Goal: Information Seeking & Learning: Learn about a topic

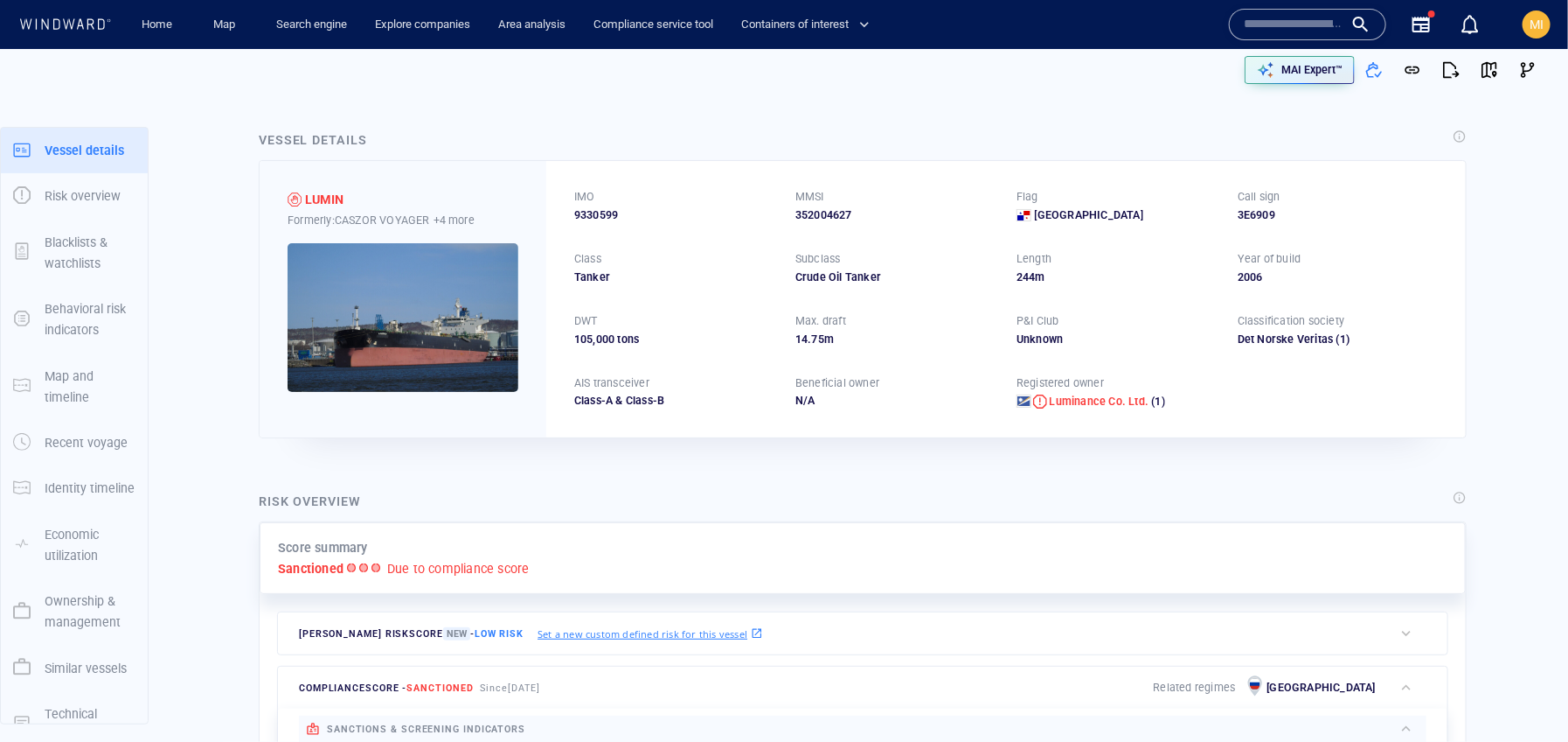
click at [1246, 29] on input "text" at bounding box center [1294, 24] width 100 height 26
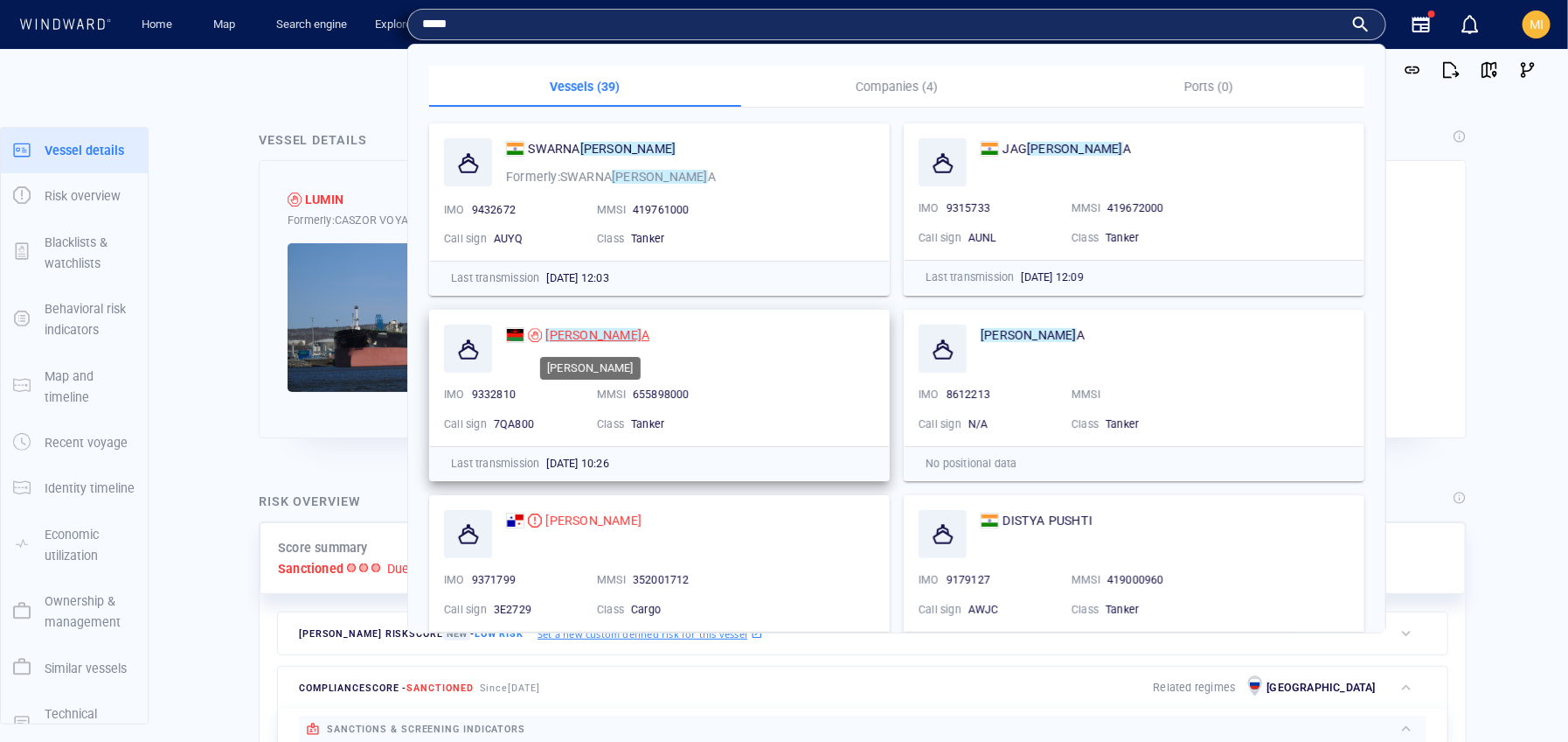
type input "*****"
click at [552, 339] on mark "[PERSON_NAME]" at bounding box center [593, 335] width 97 height 14
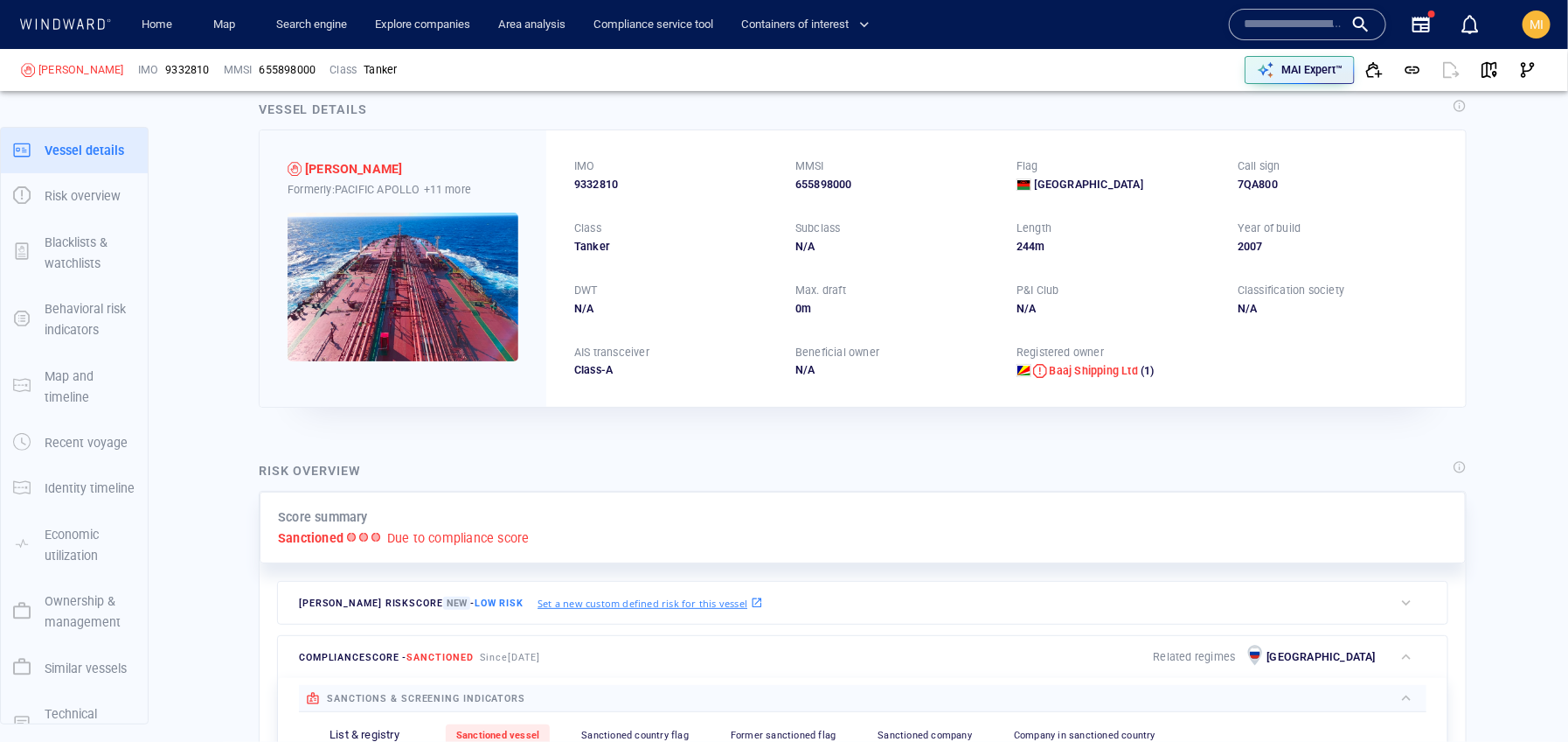
scroll to position [38, 0]
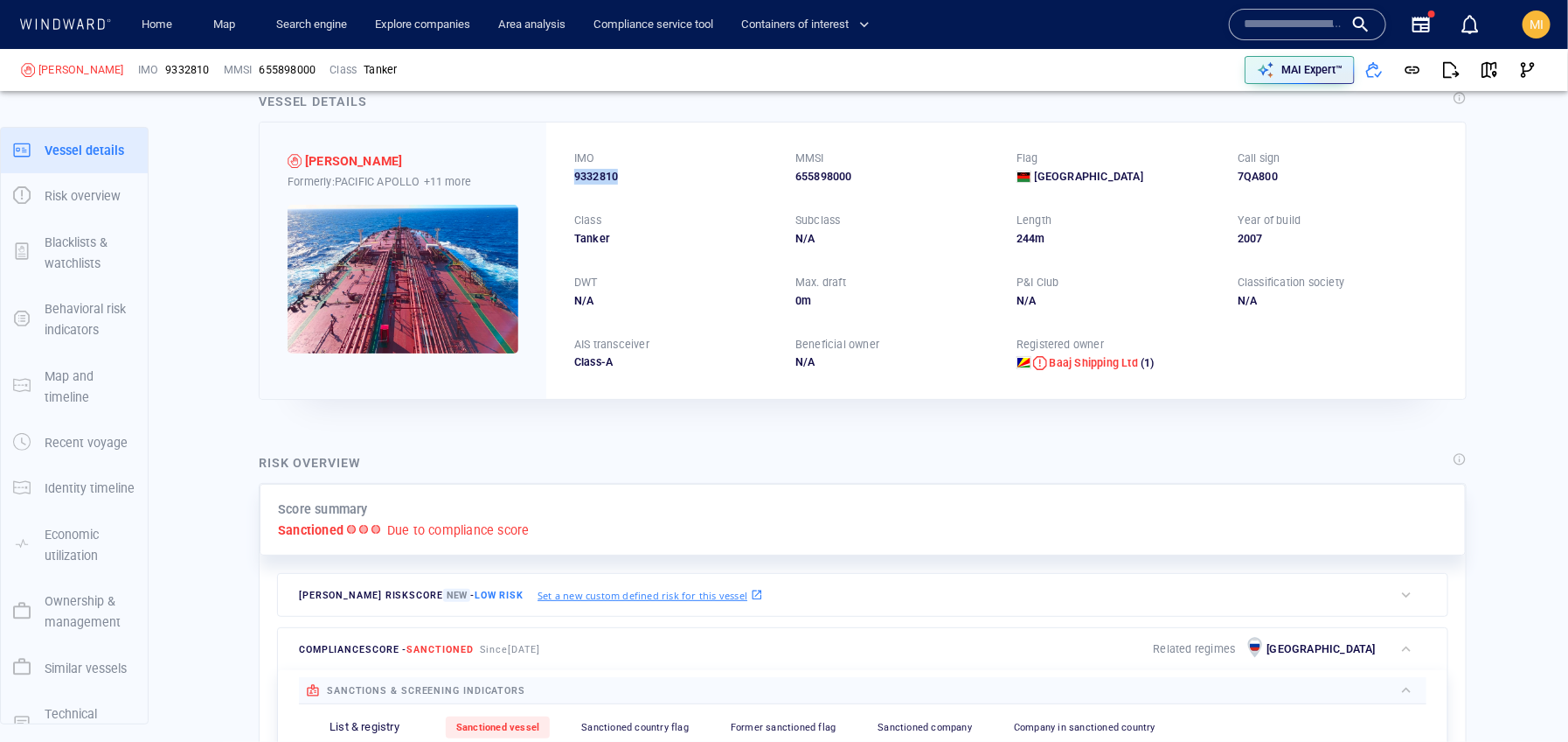
drag, startPoint x: 623, startPoint y: 173, endPoint x: 571, endPoint y: 171, distance: 52.0
click at [571, 172] on div "IMO 9332810 MMSI 655898000 Flag Malawi Call sign 7QA800 Class Tanker Subclass N…" at bounding box center [1006, 260] width 919 height 275
copy span "9332810"
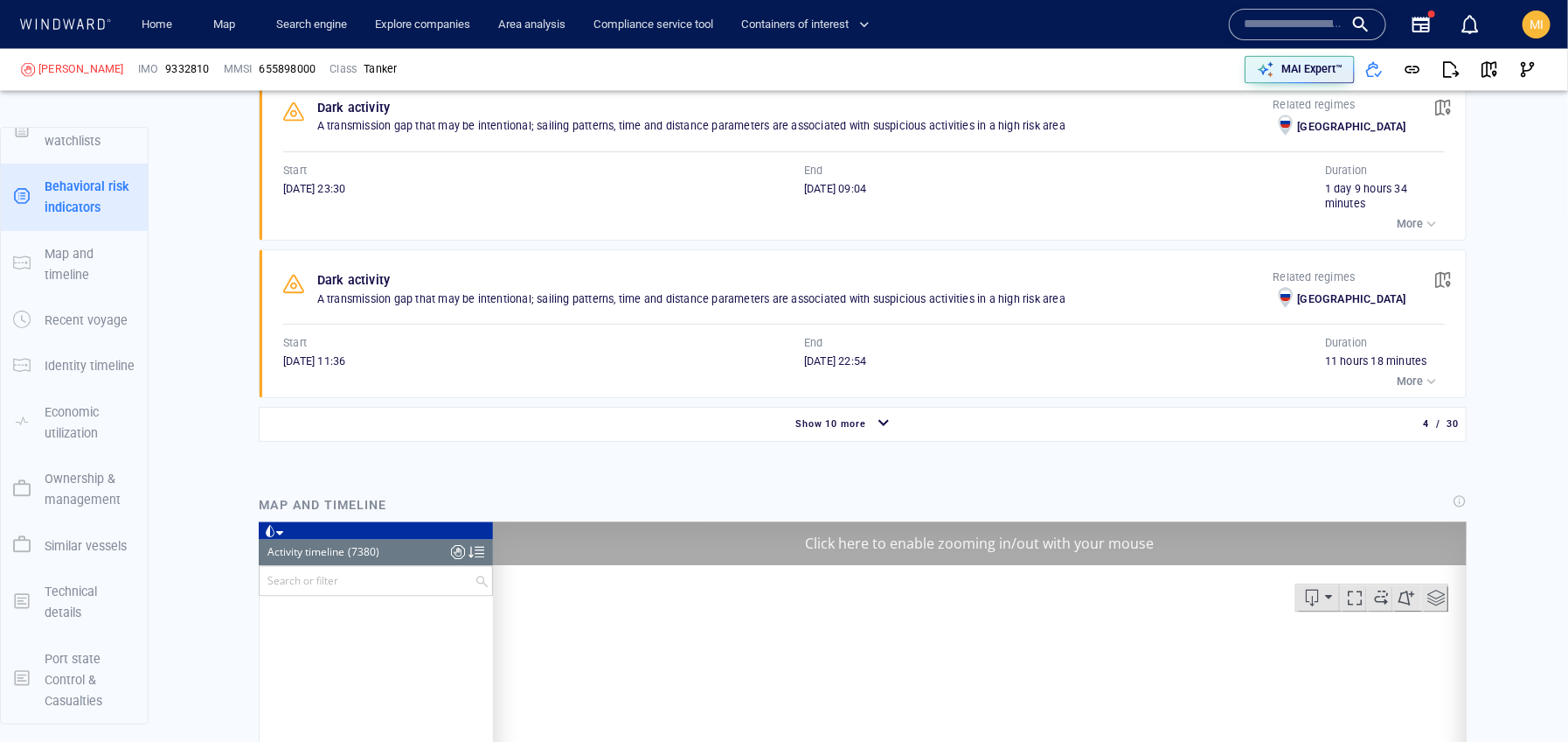
scroll to position [8994, 0]
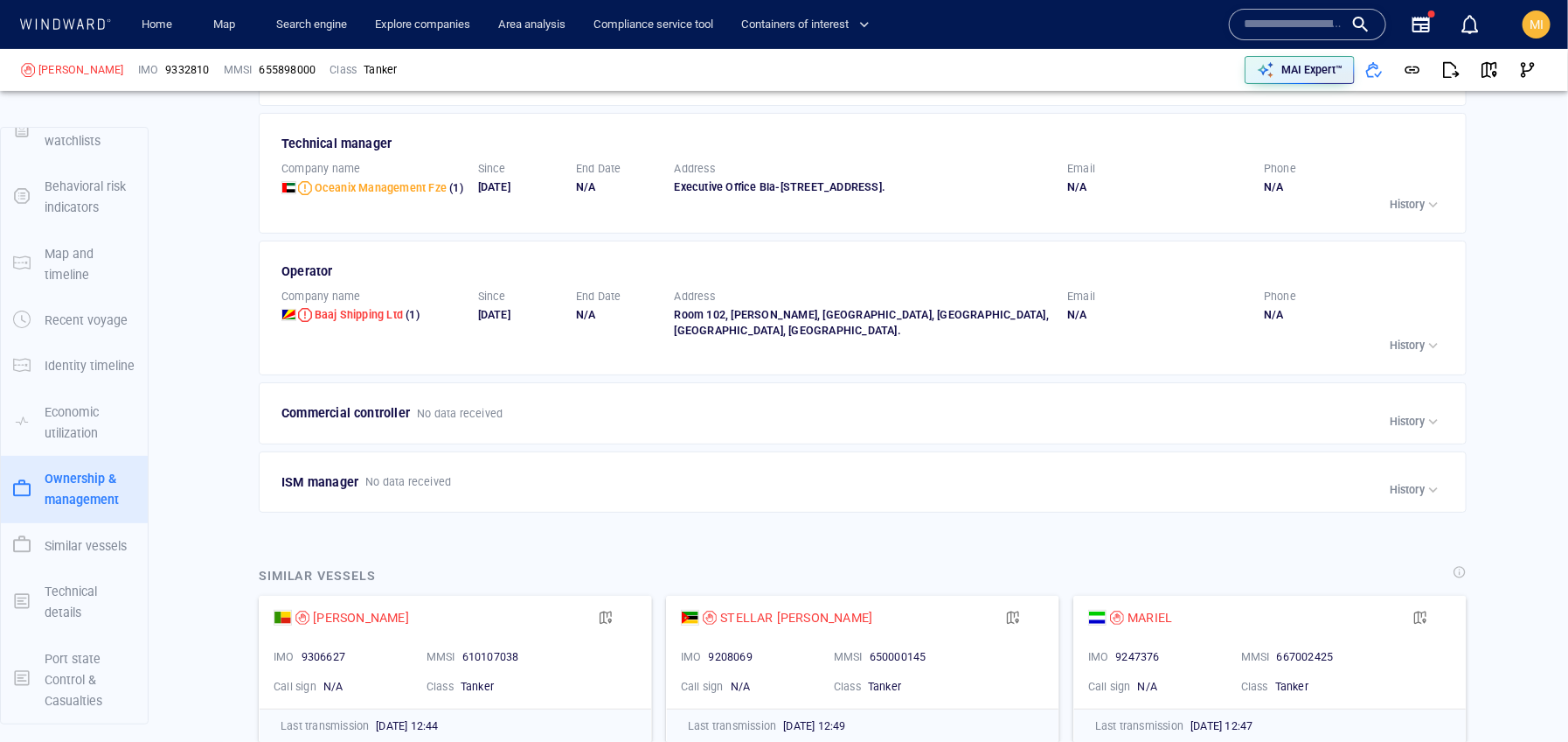
scroll to position [3766, 0]
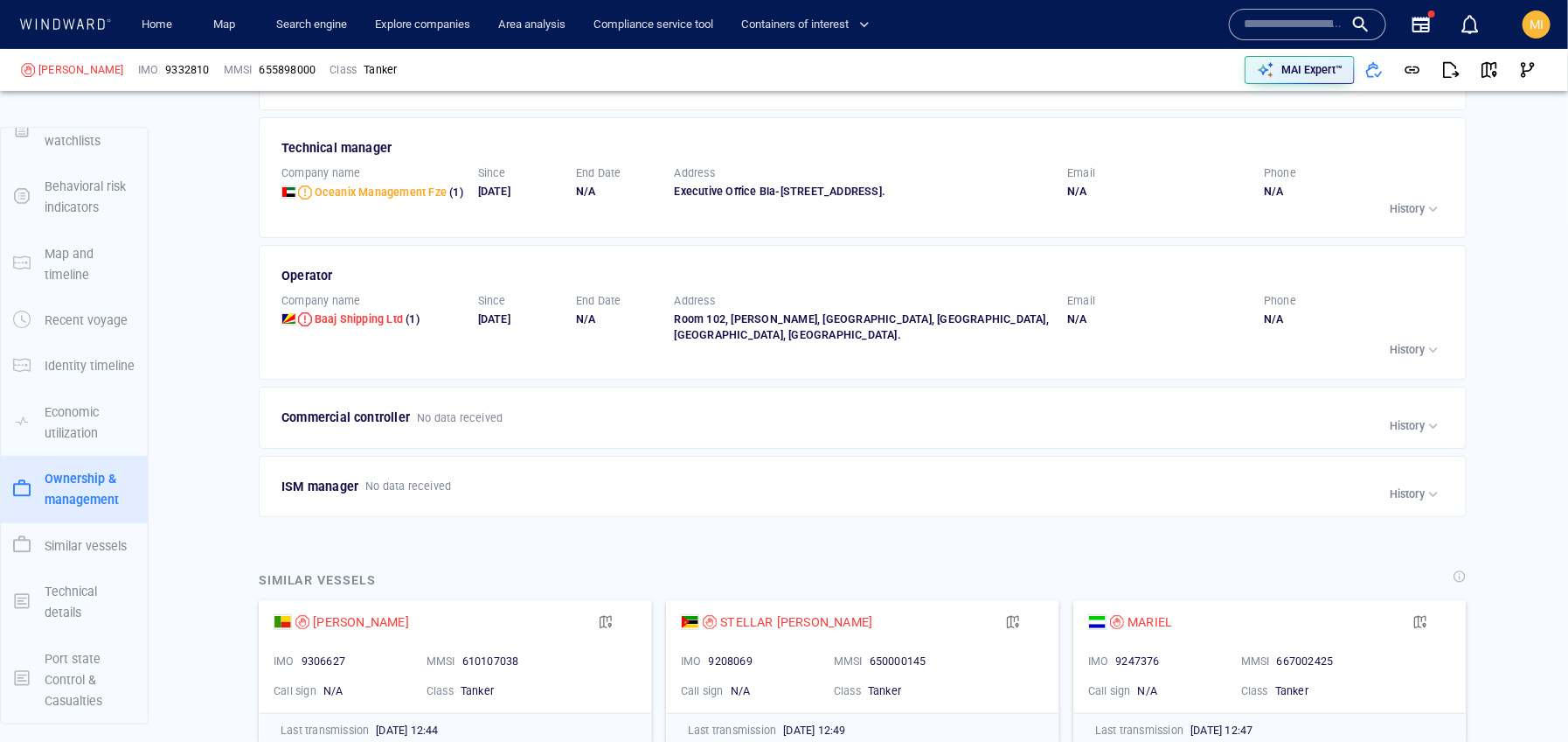
click at [1401, 342] on p "History" at bounding box center [1407, 350] width 35 height 16
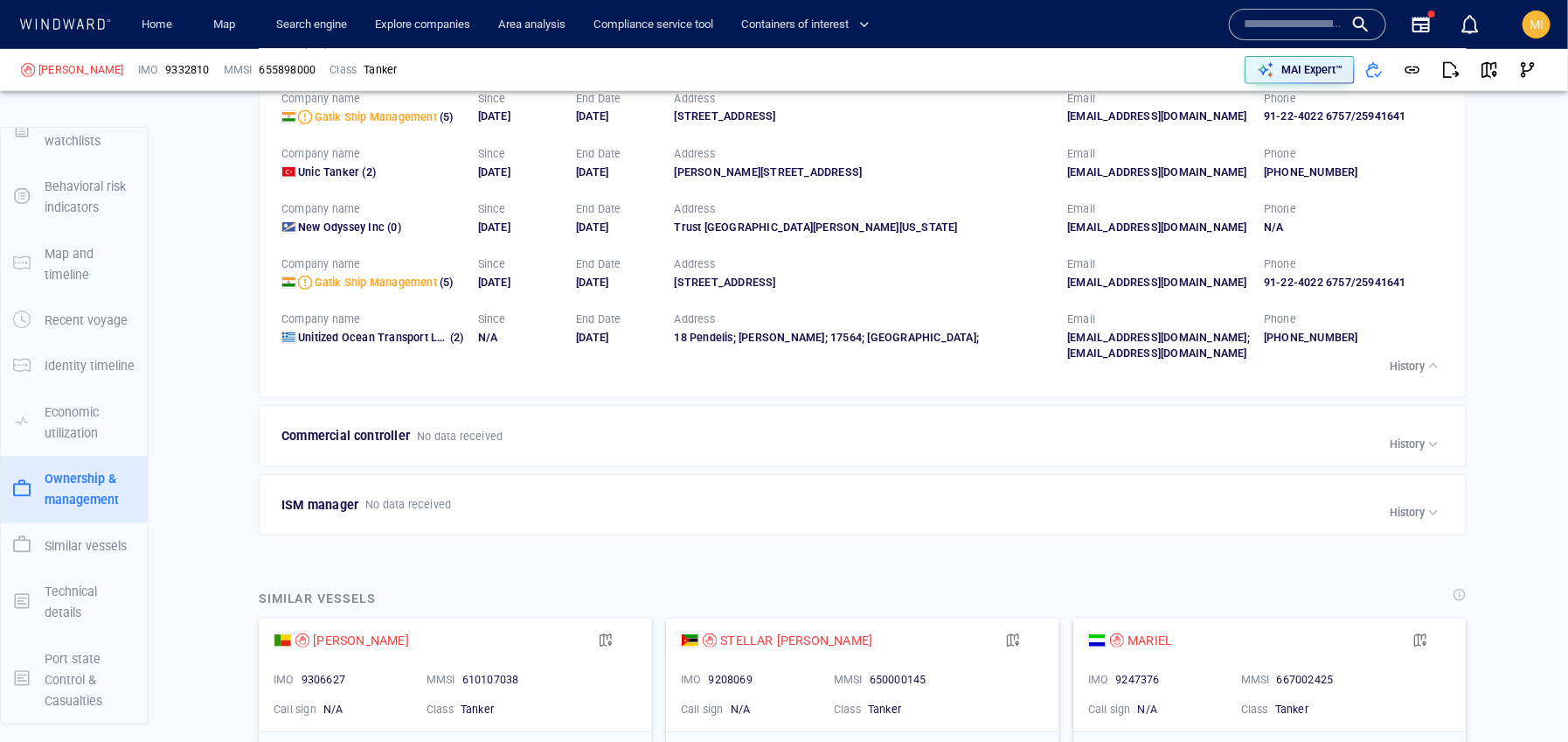
scroll to position [4175, 0]
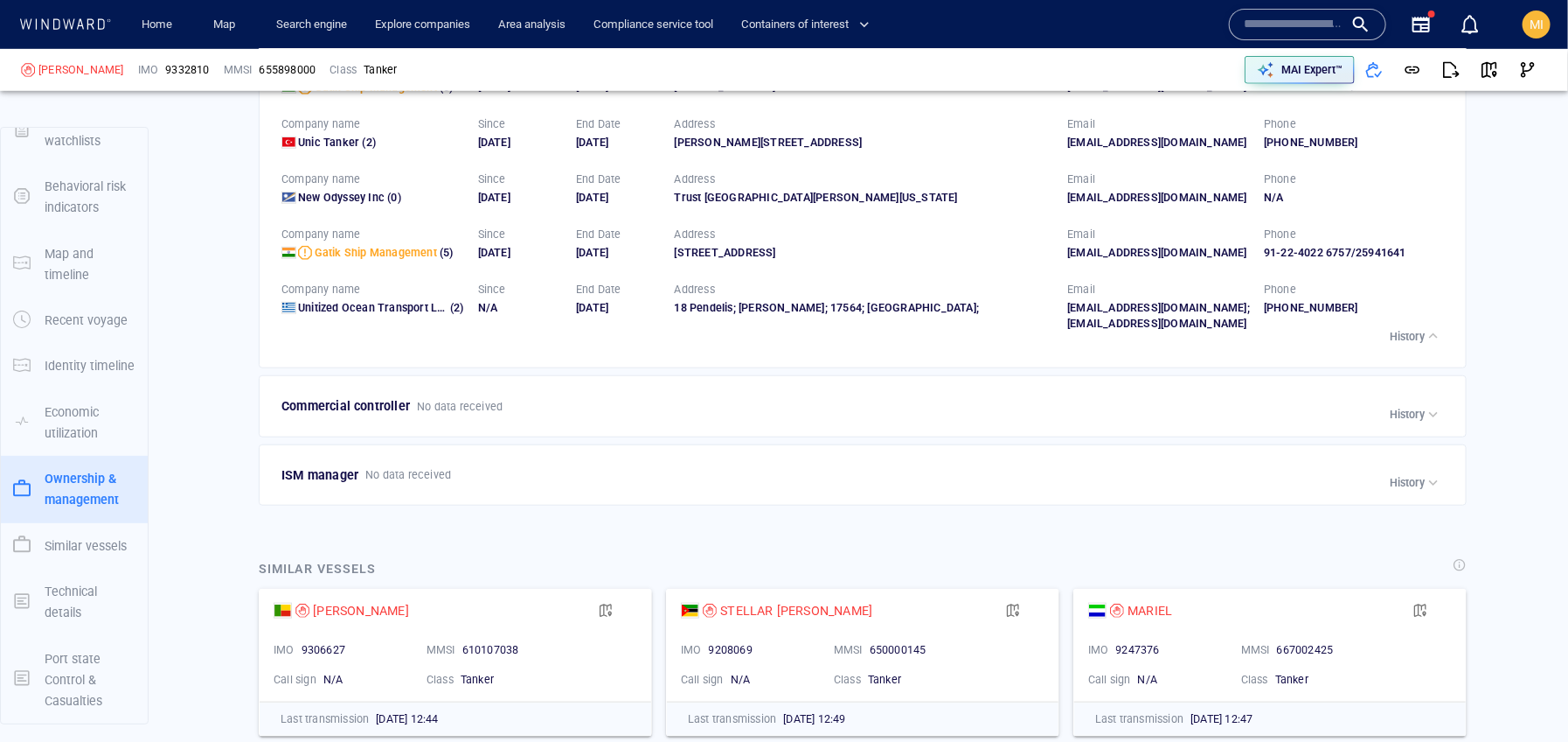
click at [1397, 423] on p "History" at bounding box center [1407, 414] width 35 height 16
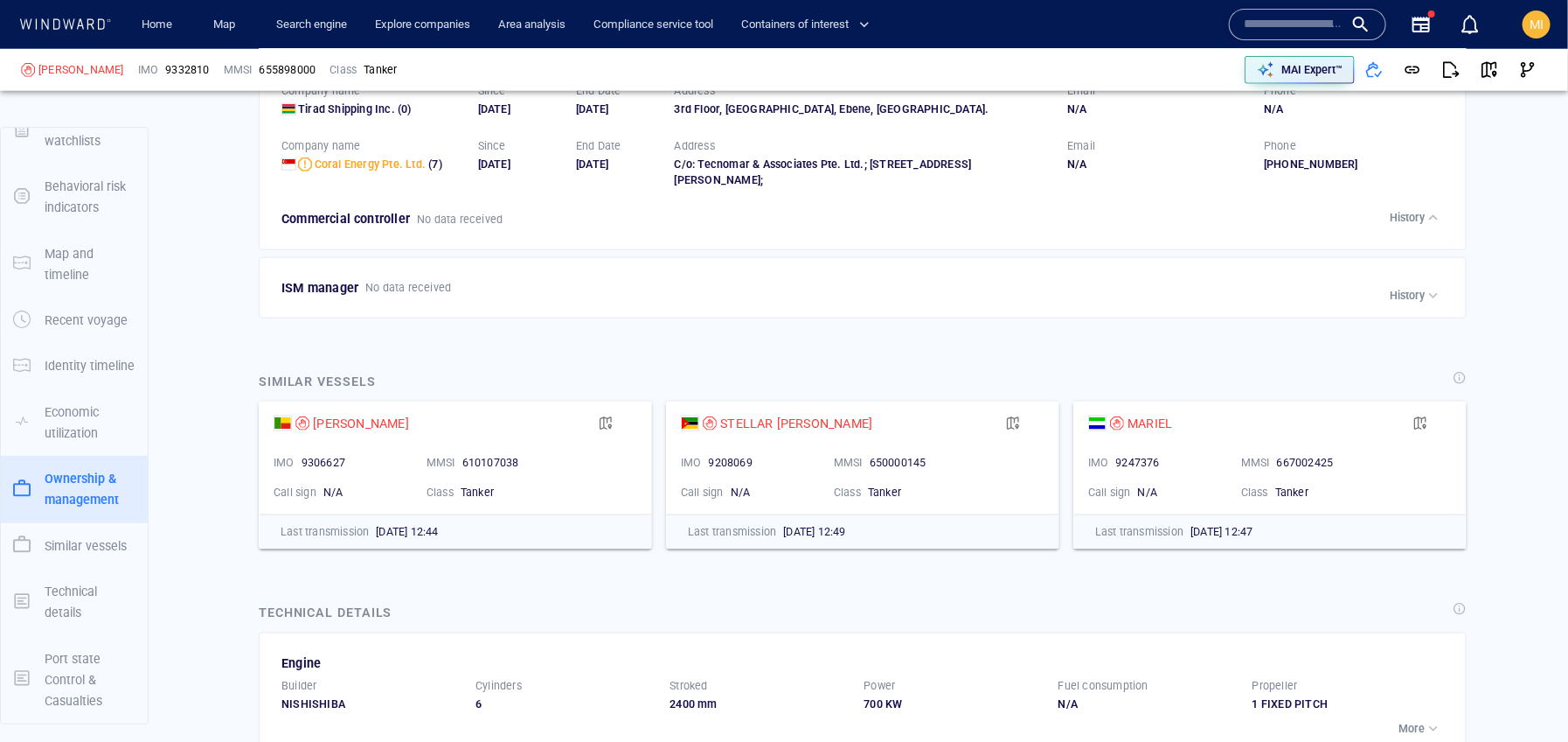
scroll to position [4511, 0]
click at [1403, 302] on p "History" at bounding box center [1407, 294] width 35 height 16
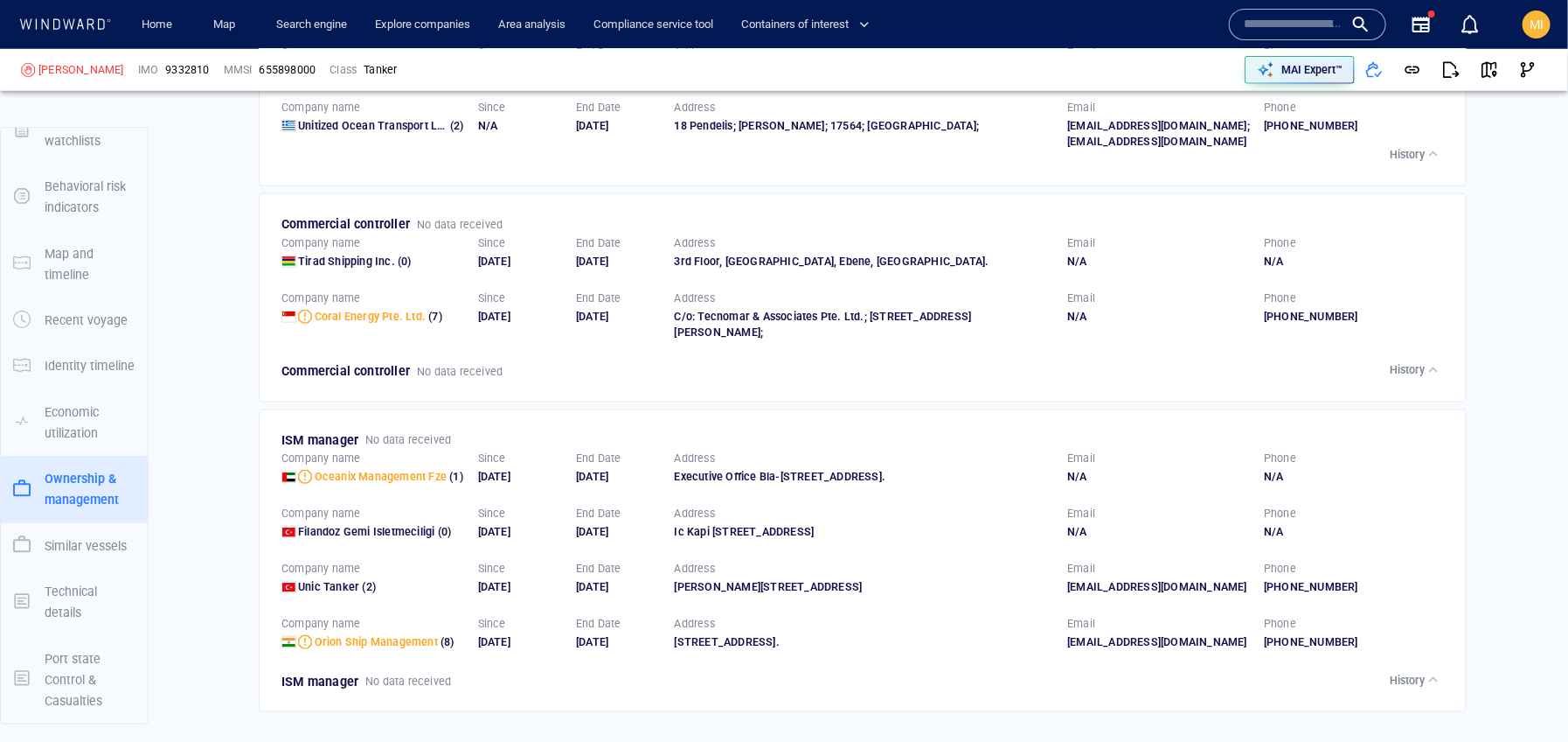
scroll to position [4351, 0]
